Goal: Find specific page/section: Find specific page/section

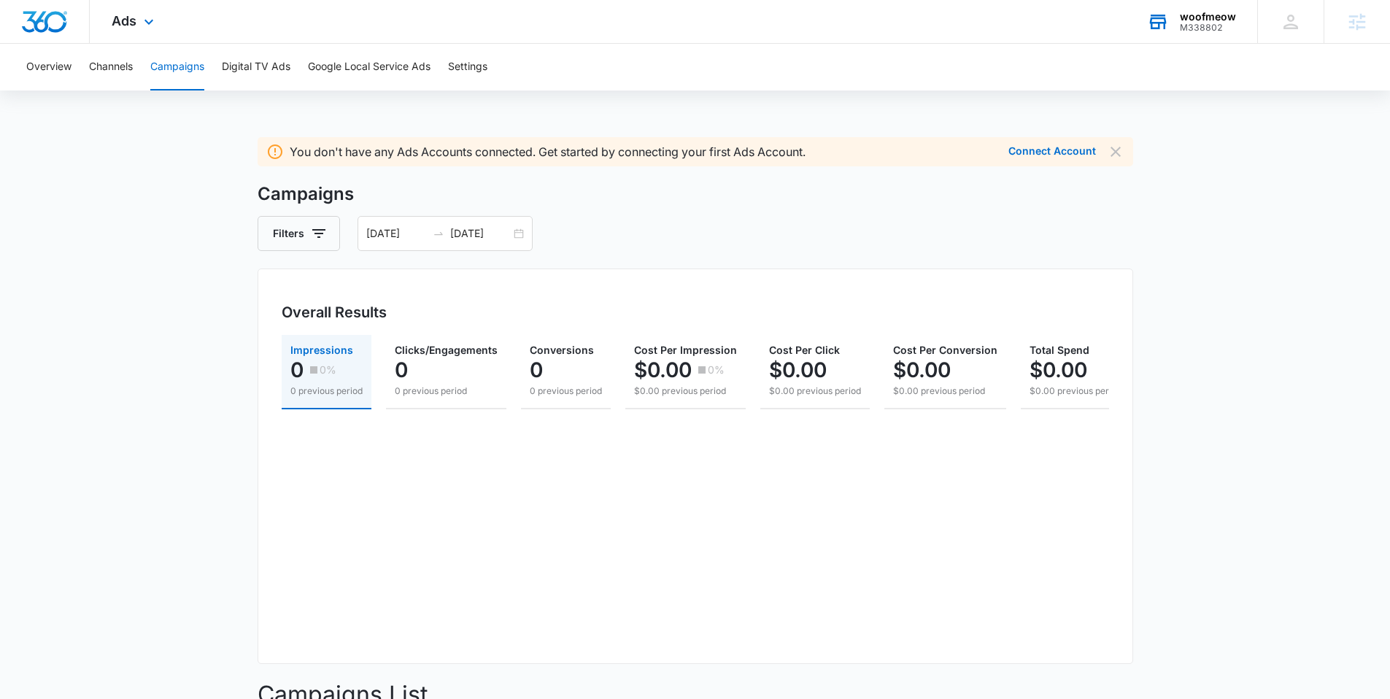
click at [1211, 14] on div "woofmeow" at bounding box center [1208, 17] width 56 height 12
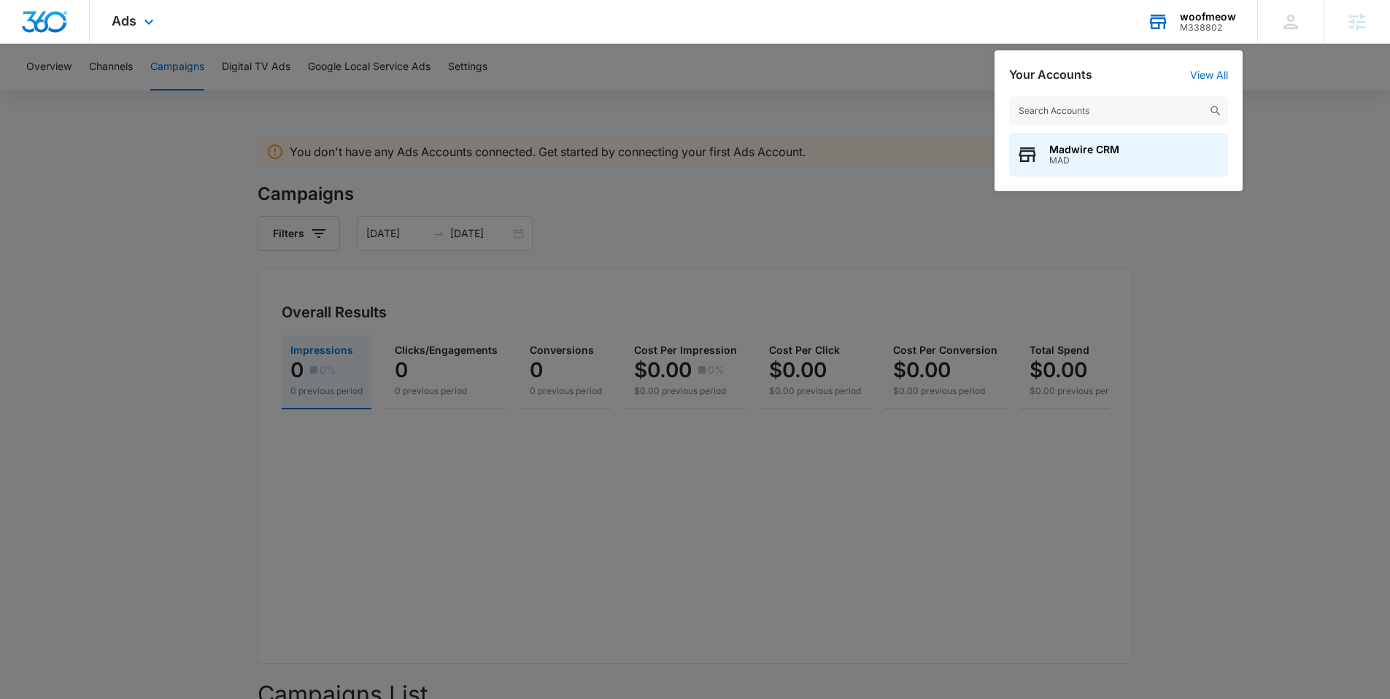
drag, startPoint x: 1078, startPoint y: 111, endPoint x: 1087, endPoint y: 111, distance: 8.8
click at [1081, 111] on input "text" at bounding box center [1118, 110] width 219 height 29
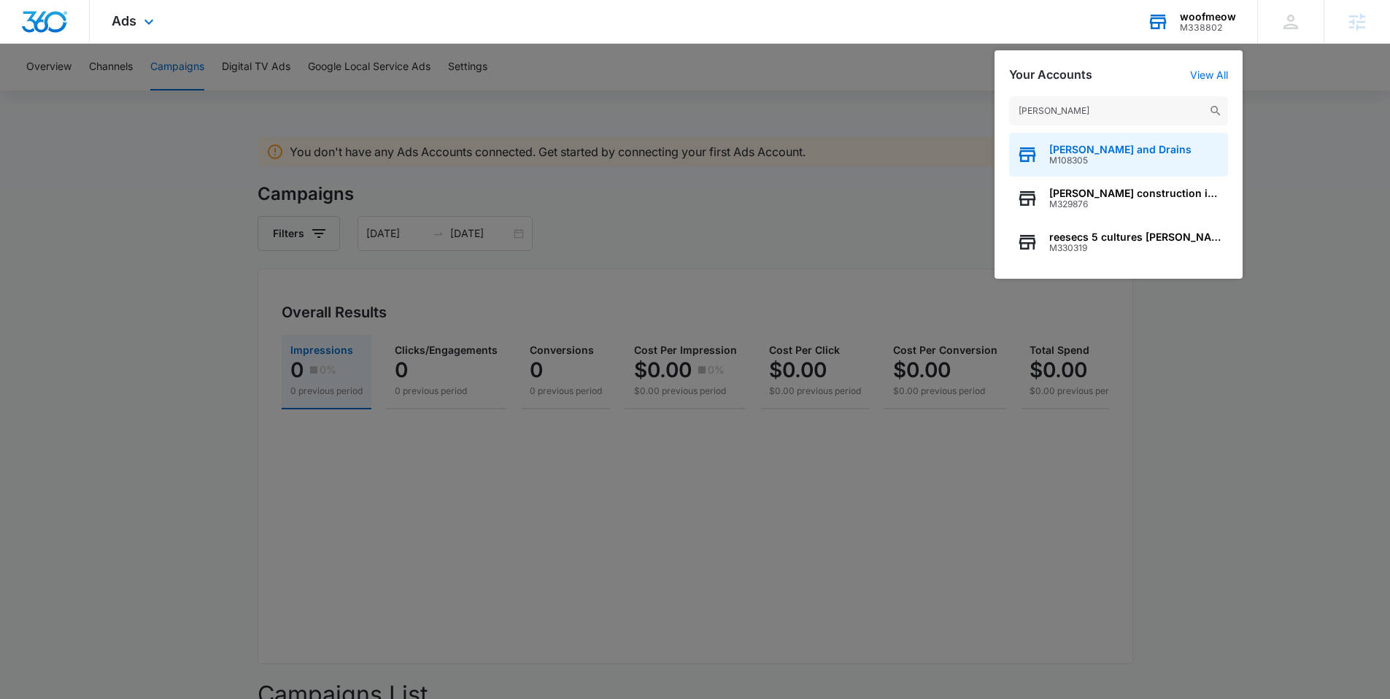
type input "[PERSON_NAME]"
click at [1079, 154] on span "[PERSON_NAME] and Drains" at bounding box center [1121, 150] width 142 height 12
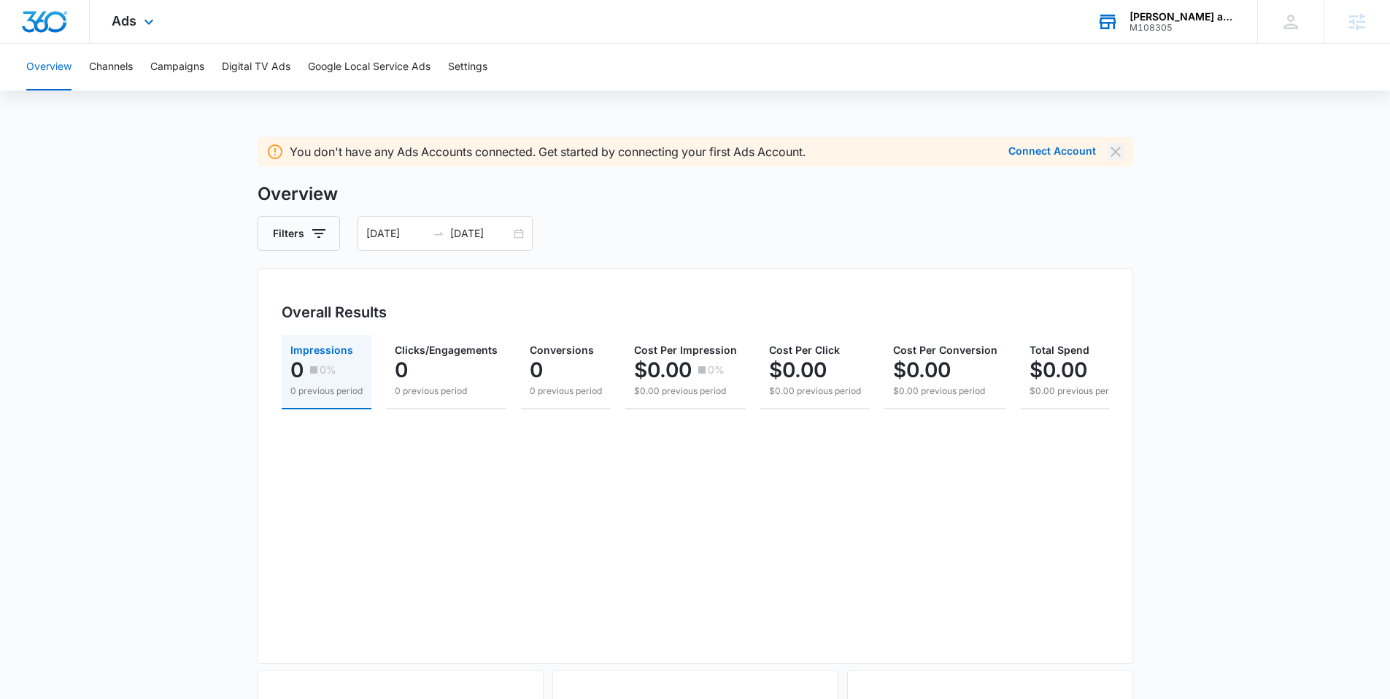
click at [1114, 153] on icon "Dismiss" at bounding box center [1116, 152] width 10 height 10
